Goal: Check status: Check status

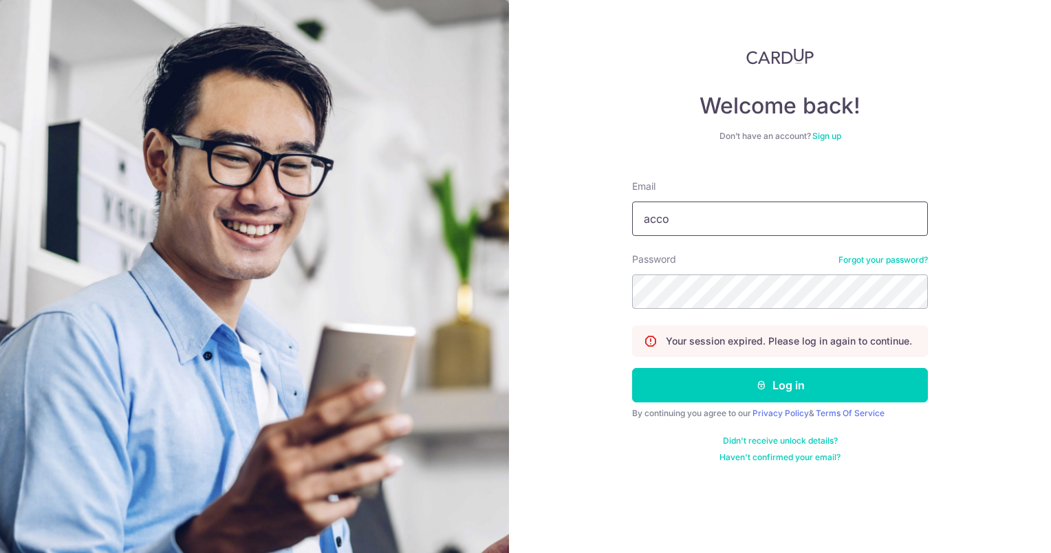
type input "[EMAIL_ADDRESS][DOMAIN_NAME]"
click at [632, 368] on button "Log in" at bounding box center [780, 385] width 296 height 34
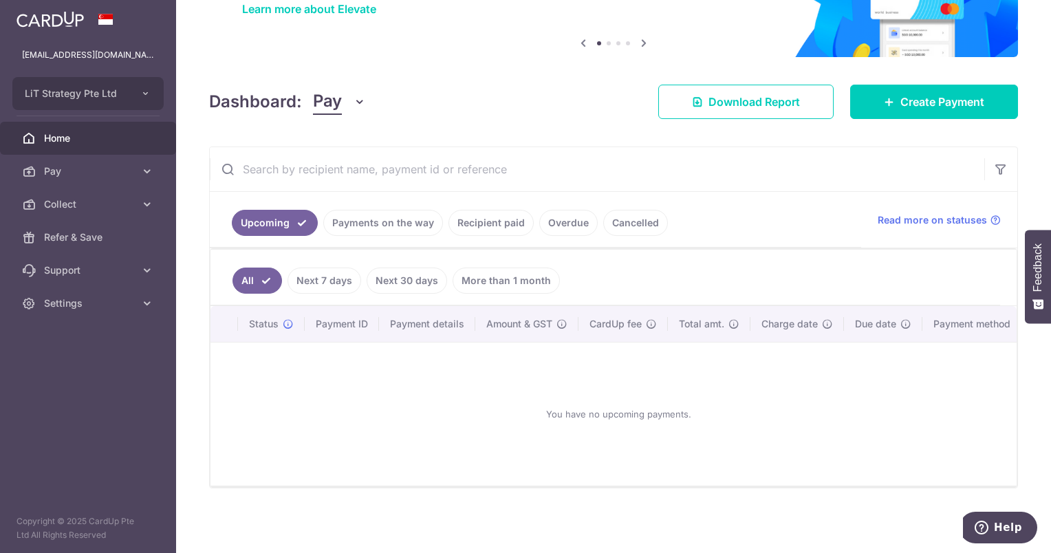
scroll to position [124, 0]
click at [302, 269] on link "Next 7 days" at bounding box center [324, 281] width 74 height 26
click at [407, 275] on link "Next 30 days" at bounding box center [407, 281] width 80 height 26
click at [501, 268] on link "More than 1 month" at bounding box center [506, 281] width 107 height 26
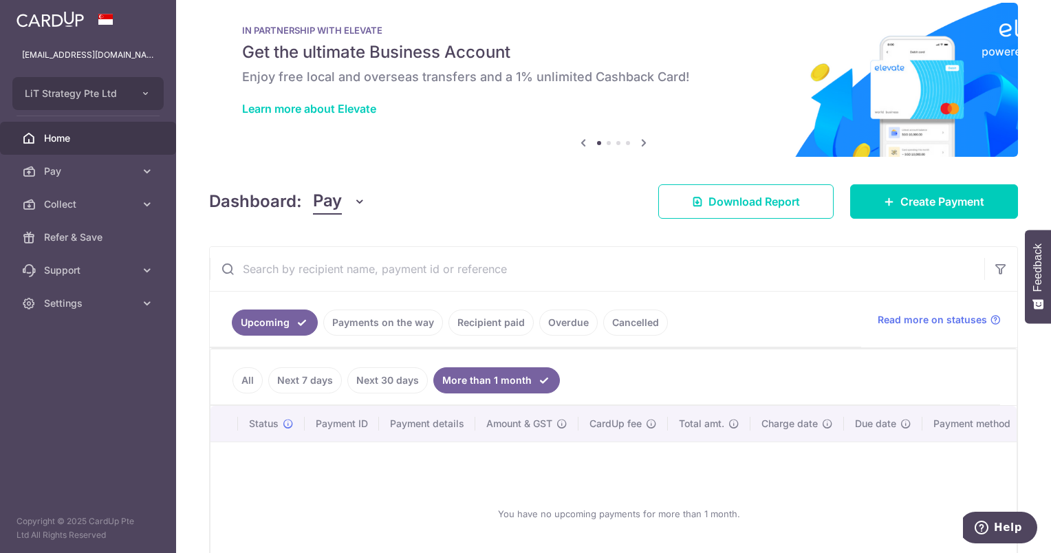
scroll to position [0, 0]
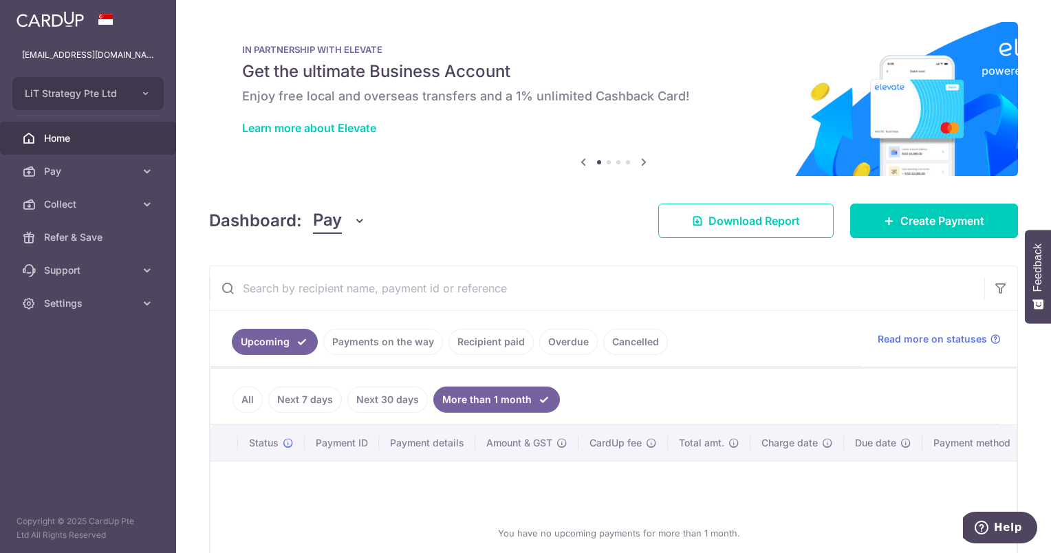
click at [80, 137] on span "Home" at bounding box center [89, 138] width 91 height 14
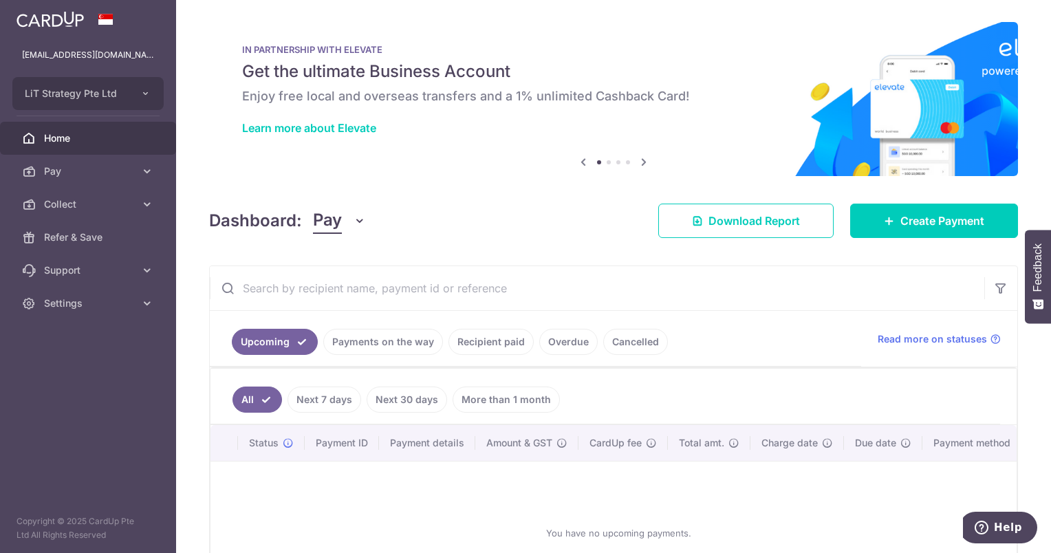
click at [376, 347] on link "Payments on the way" at bounding box center [383, 342] width 120 height 26
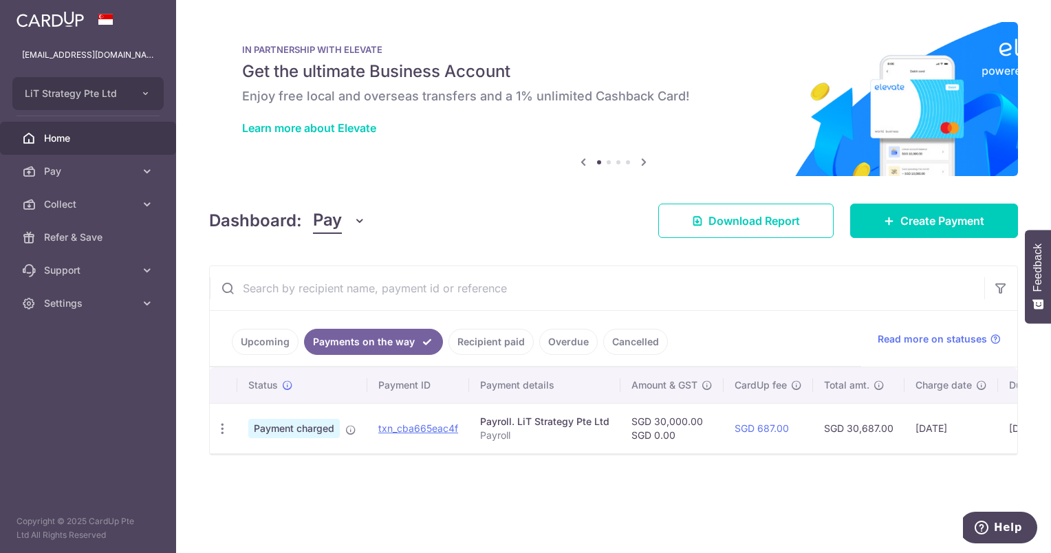
click at [496, 340] on link "Recipient paid" at bounding box center [490, 342] width 85 height 26
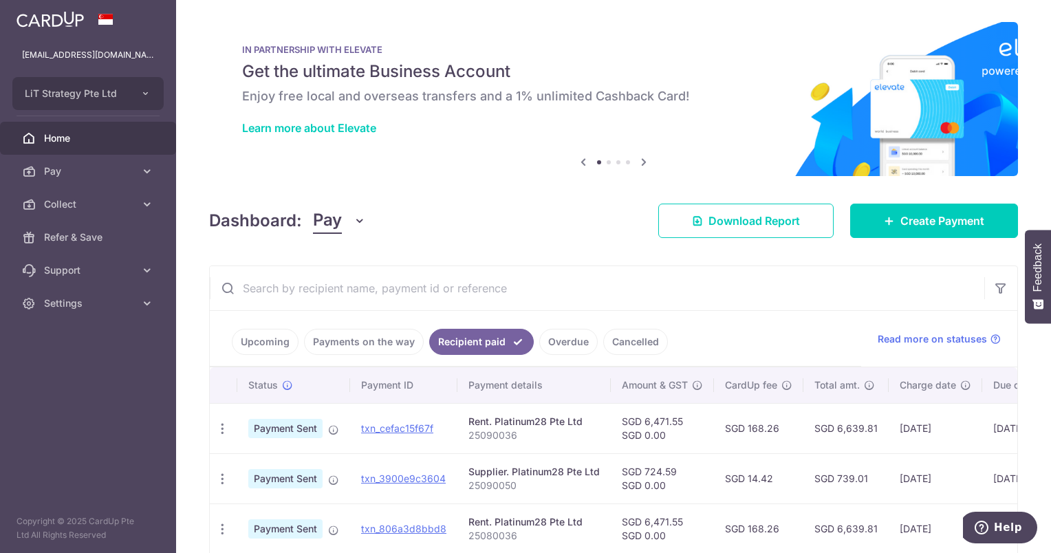
click at [398, 347] on link "Payments on the way" at bounding box center [364, 342] width 120 height 26
